Goal: Browse casually

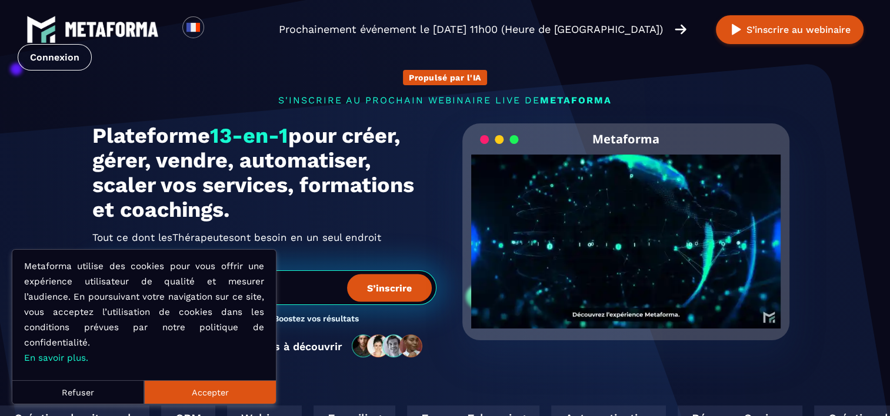
click at [410, 233] on h2 "Tout ce dont les Thérapeutes Agences ont besoin en un seul endroit" at bounding box center [264, 237] width 344 height 19
click at [223, 386] on button "Accepter" at bounding box center [210, 392] width 132 height 24
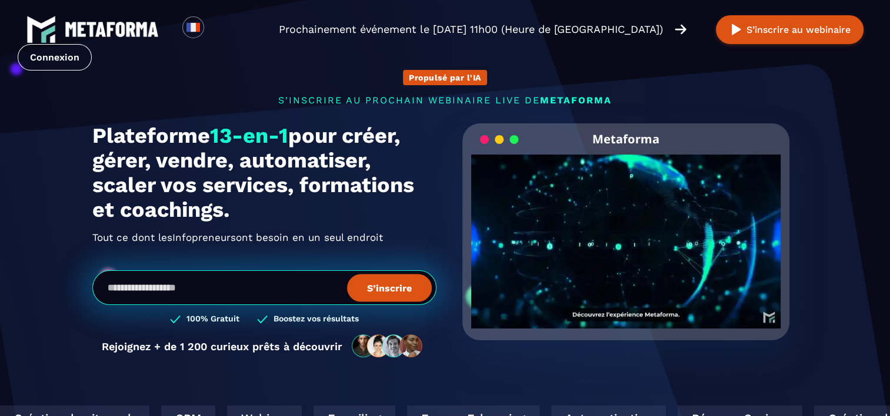
click at [626, 240] on video "Your browser does not support the video tag." at bounding box center [626, 232] width 310 height 155
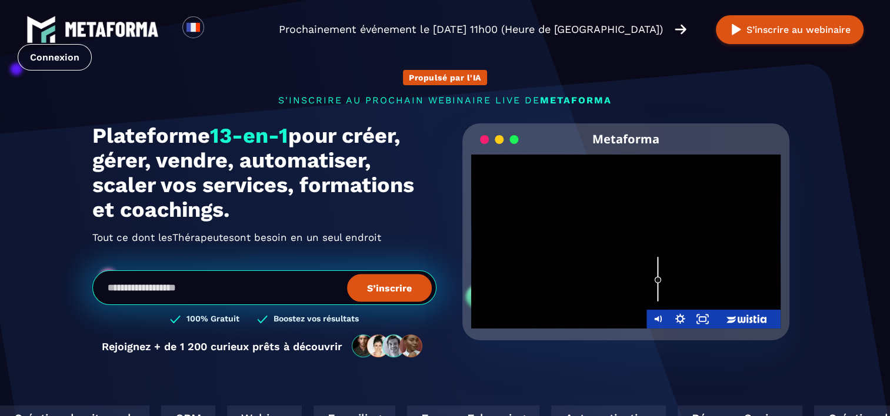
drag, startPoint x: 656, startPoint y: 255, endPoint x: 654, endPoint y: 280, distance: 24.8
click at [654, 280] on div "Volume" at bounding box center [657, 279] width 7 height 7
drag, startPoint x: 654, startPoint y: 280, endPoint x: 658, endPoint y: 290, distance: 11.4
click at [658, 290] on div "Volume" at bounding box center [657, 291] width 7 height 7
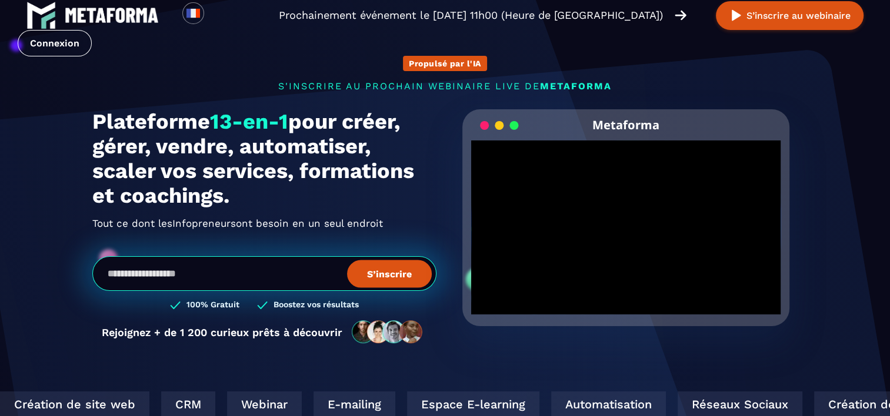
scroll to position [19, 0]
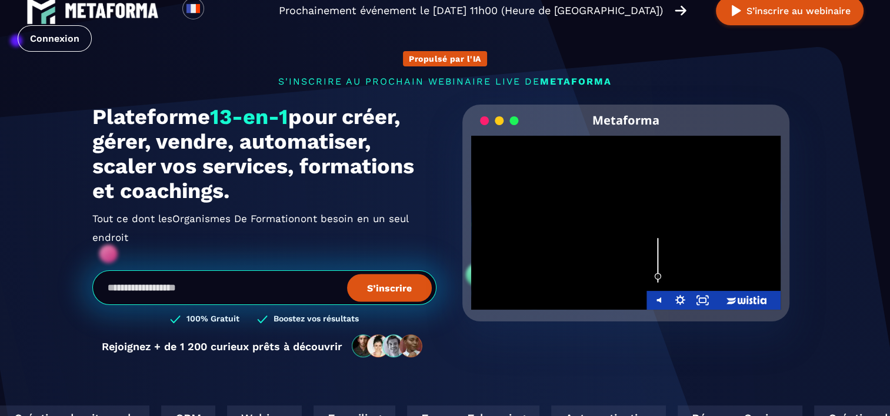
drag, startPoint x: 659, startPoint y: 270, endPoint x: 660, endPoint y: 276, distance: 6.0
click at [660, 276] on div "Volume" at bounding box center [657, 276] width 7 height 7
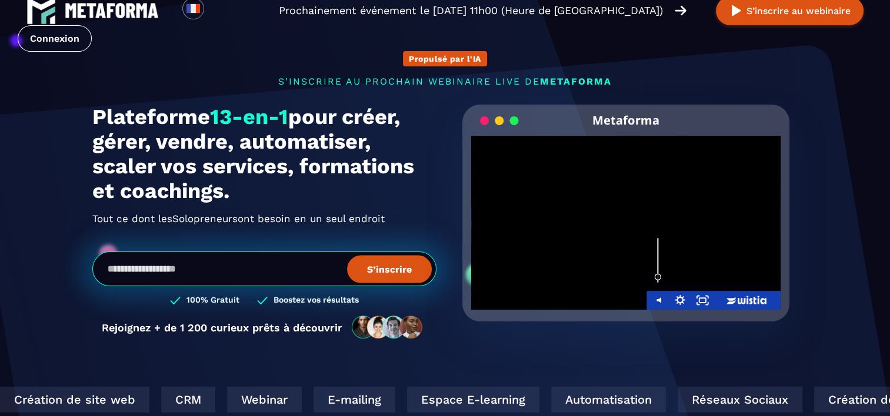
click at [660, 276] on div "Volume" at bounding box center [657, 276] width 7 height 7
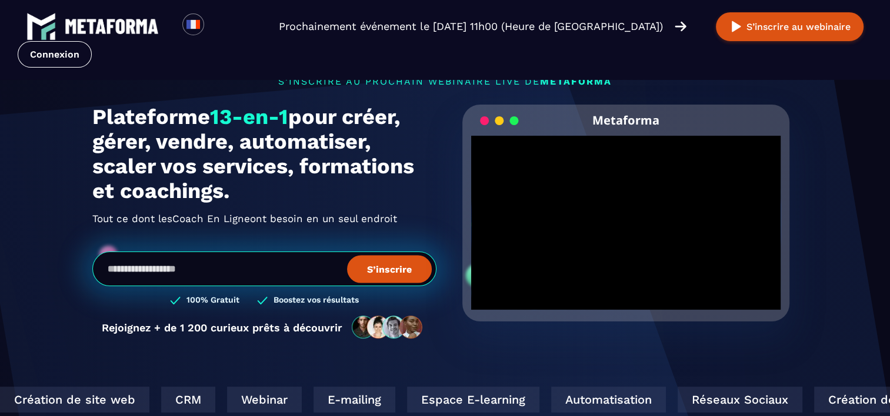
scroll to position [0, 0]
